Goal: Subscribe to service/newsletter: Subscribe to service/newsletter

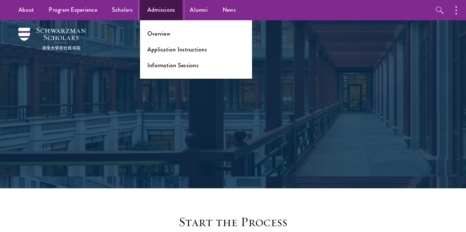
click at [166, 5] on link "Admissions" at bounding box center [161, 10] width 43 height 20
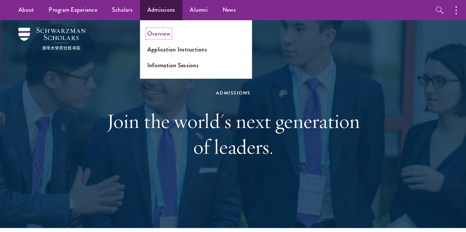
click at [164, 34] on link "Overview" at bounding box center [158, 33] width 23 height 8
click at [163, 10] on link "Admissions" at bounding box center [161, 10] width 43 height 20
click at [168, 50] on link "Application Instructions" at bounding box center [177, 49] width 60 height 8
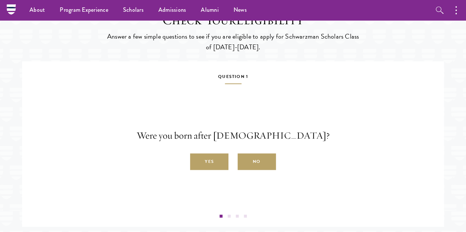
scroll to position [1076, 0]
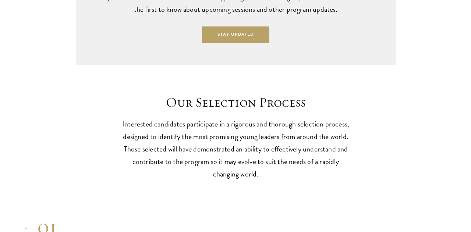
scroll to position [1894, 0]
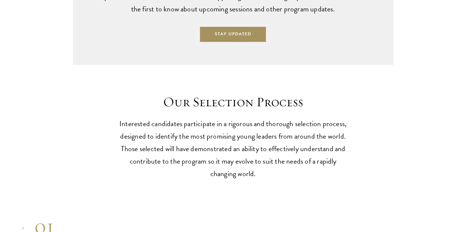
click at [235, 43] on button "Stay Updated" at bounding box center [232, 34] width 67 height 17
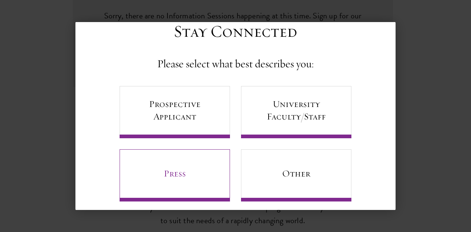
scroll to position [31, 0]
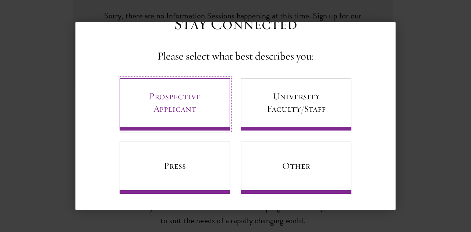
click at [210, 120] on link "Prospective Applicant" at bounding box center [175, 104] width 110 height 52
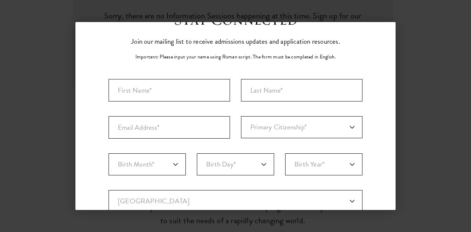
scroll to position [0, 0]
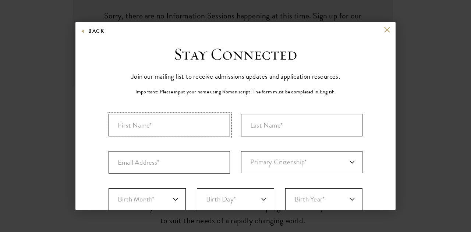
click at [204, 120] on input "First Name*" at bounding box center [170, 125] width 122 height 22
type input "Unubayar"
type input "Chinbayar"
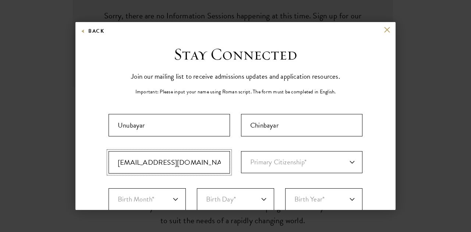
type input "[EMAIL_ADDRESS][DOMAIN_NAME]"
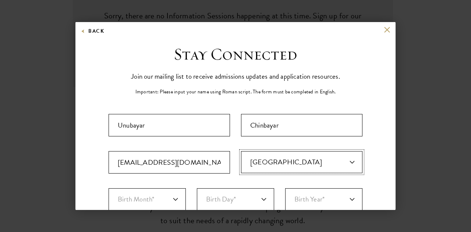
select select "MG"
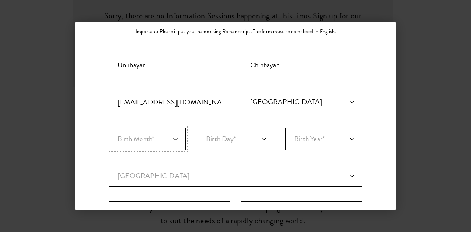
click at [148, 138] on select "Birth Month* January February March April May June July August September Octobe…" at bounding box center [147, 139] width 77 height 22
select select "03"
click at [109, 128] on select "Birth Month* January February March April May June July August September Octobe…" at bounding box center [147, 139] width 77 height 22
click at [213, 140] on select "Birth Day* 1 2 3 4 5 6 7 8 9 10 11 12 13 14 15 16 17 18 19 20 21 22 23 24 25 26…" at bounding box center [235, 139] width 77 height 22
click at [197, 128] on select "Birth Day* 1 2 3 4 5 6 7 8 9 10 11 12 13 14 15 16 17 18 19 20 21 22 23 24 25 26…" at bounding box center [235, 139] width 77 height 22
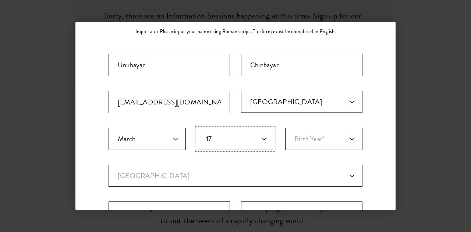
select select "16"
click at [327, 129] on select "Birth Year* [DEMOGRAPHIC_DATA] [DEMOGRAPHIC_DATA] [DEMOGRAPHIC_DATA] [DEMOGRAPH…" at bounding box center [323, 139] width 77 height 22
select select "1999"
click at [267, 165] on select "Current Country [GEOGRAPHIC_DATA] [GEOGRAPHIC_DATA] [GEOGRAPHIC_DATA] [GEOGRAPH…" at bounding box center [236, 176] width 254 height 22
click at [363, 137] on div "Stay Connected Please select what best describes you: Prospective Applicant Uni…" at bounding box center [235, 193] width 320 height 418
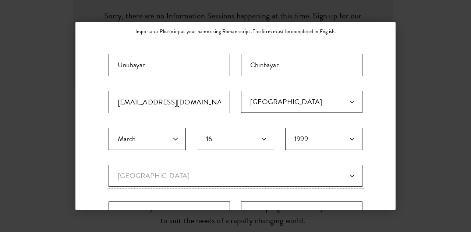
click at [271, 175] on select "Current Country [GEOGRAPHIC_DATA] [GEOGRAPHIC_DATA] [GEOGRAPHIC_DATA] [GEOGRAPH…" at bounding box center [236, 176] width 254 height 22
select select "MG"
click at [109, 165] on select "Current Country [GEOGRAPHIC_DATA] [GEOGRAPHIC_DATA] [GEOGRAPHIC_DATA] [GEOGRAPH…" at bounding box center [236, 176] width 254 height 22
select select
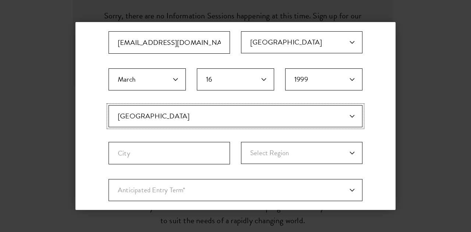
scroll to position [121, 0]
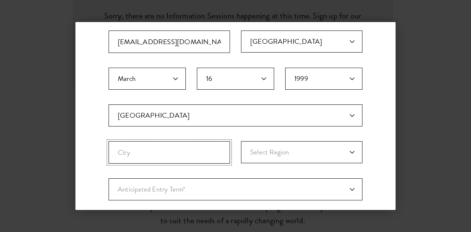
click at [205, 154] on input "City" at bounding box center [170, 152] width 122 height 22
type input "Ulaanbaatar"
click at [284, 151] on select "Select Region [GEOGRAPHIC_DATA] [GEOGRAPHIC_DATA] Bayankhongor [GEOGRAPHIC_DATA…" at bounding box center [302, 152] width 122 height 22
select select "Ulaanbaatar"
click at [241, 141] on select "Select Region [GEOGRAPHIC_DATA] [GEOGRAPHIC_DATA] Bayankhongor [GEOGRAPHIC_DATA…" at bounding box center [302, 152] width 122 height 22
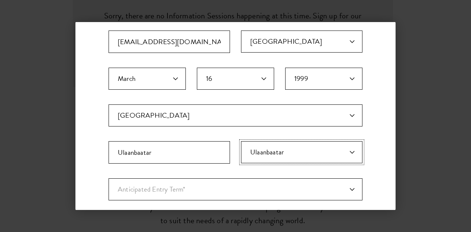
scroll to position [196, 0]
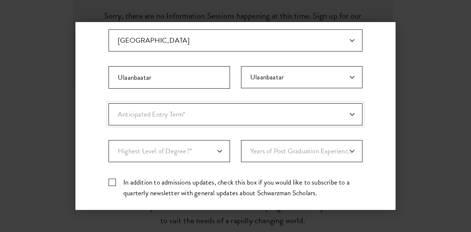
click at [238, 110] on select "Anticipated Entry Term* [DATE] (Application opens [DATE]) Just Exploring" at bounding box center [236, 114] width 254 height 22
click at [373, 119] on div "Stay Connected Please select what best describes you: Prospective Applicant Uni…" at bounding box center [235, 57] width 320 height 418
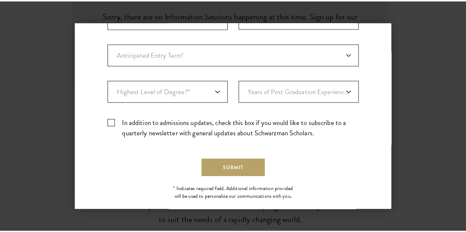
scroll to position [267, 0]
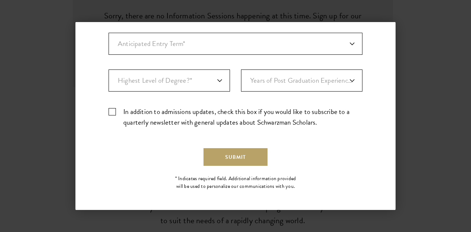
click at [426, 110] on div "Back Stay Connected Please select what best describes you: Prospective Applican…" at bounding box center [235, 116] width 471 height 188
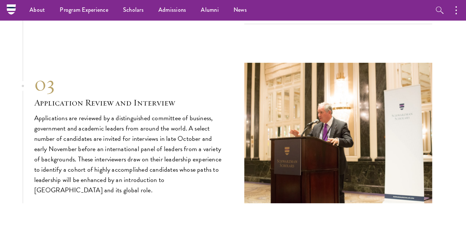
scroll to position [2374, 0]
click at [354, 18] on button "Video Introduction" at bounding box center [342, 10] width 188 height 18
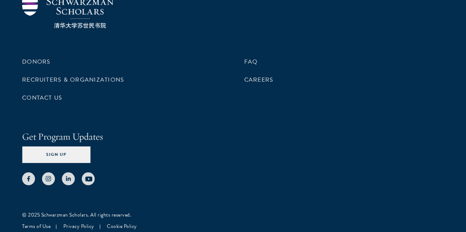
scroll to position [3634, 0]
